Goal: Information Seeking & Learning: Learn about a topic

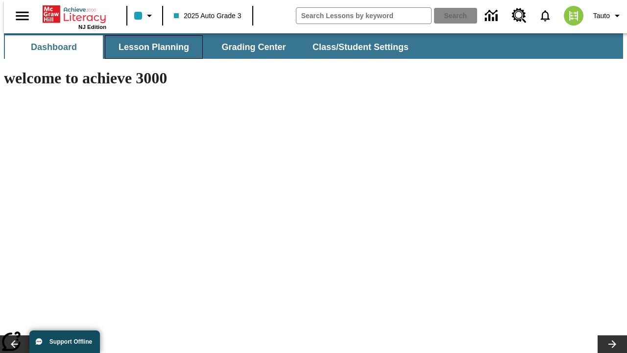
click at [150, 47] on span "Lesson Planning" at bounding box center [154, 47] width 71 height 11
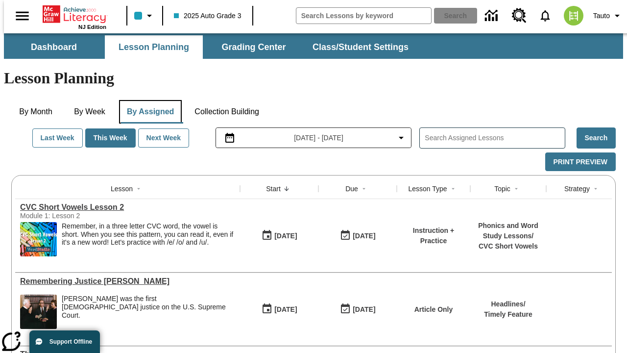
click at [148, 100] on button "By Assigned" at bounding box center [150, 112] width 63 height 24
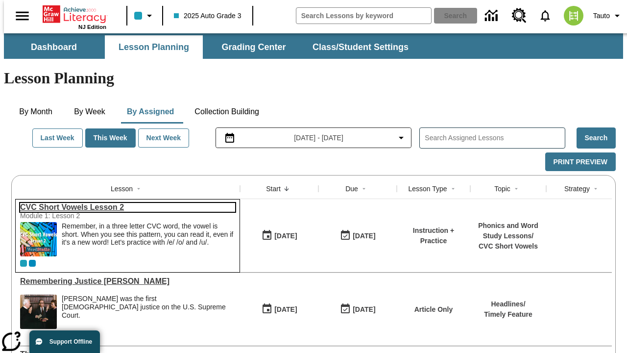
click at [124, 203] on link "CVC Short Vowels Lesson 2" at bounding box center [127, 207] width 215 height 9
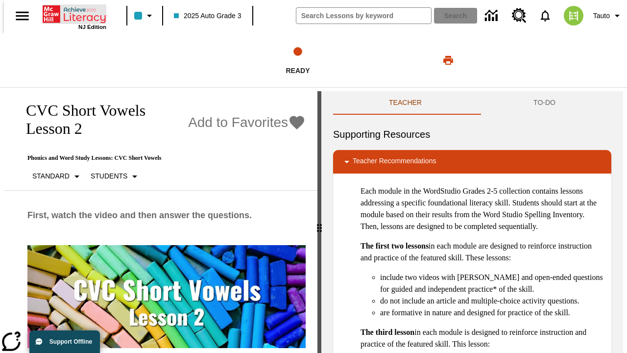
click at [71, 13] on icon "Home" at bounding box center [75, 14] width 65 height 20
